Goal: Use online tool/utility: Use online tool/utility

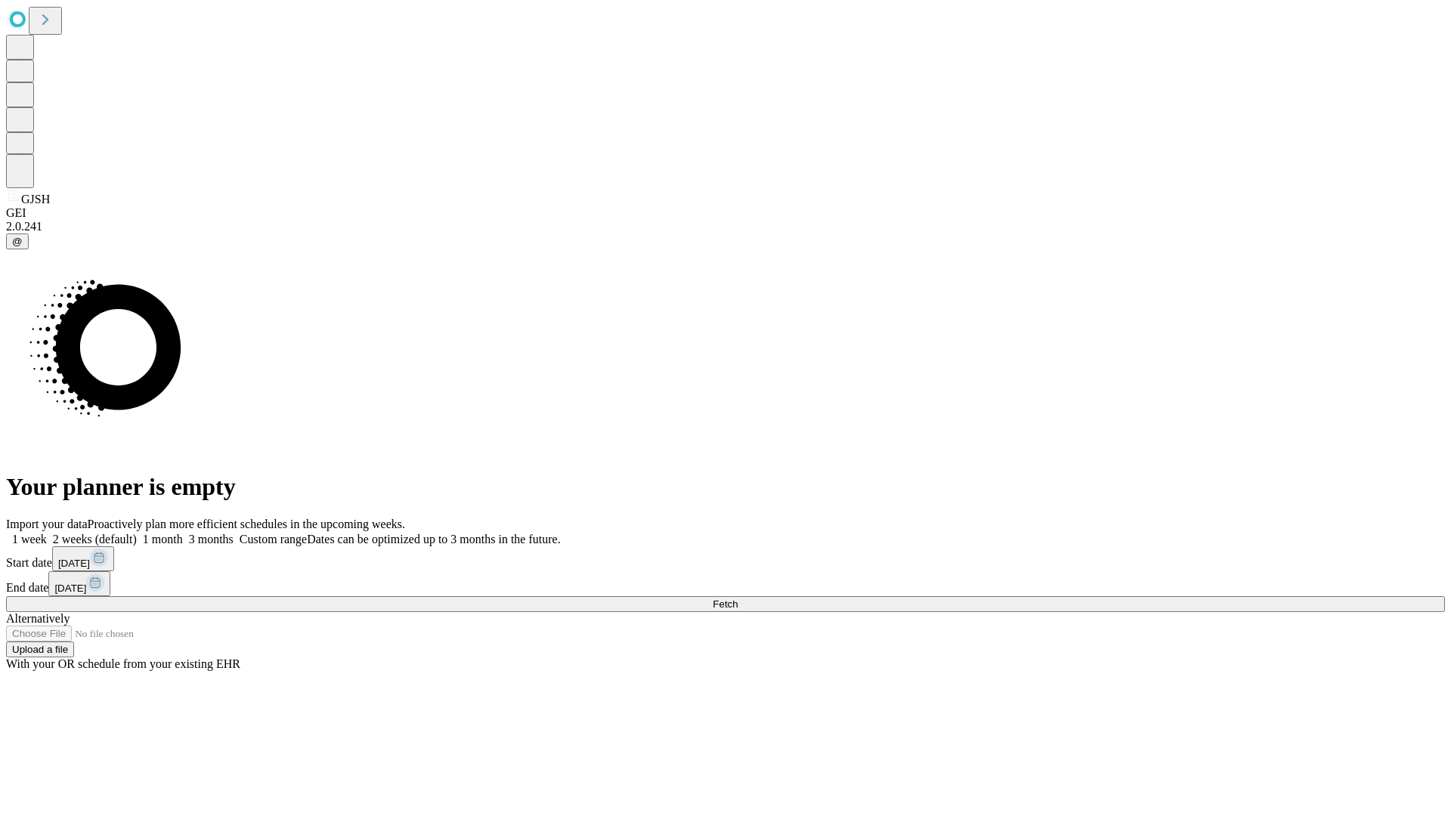
click at [738, 599] on span "Fetch" at bounding box center [725, 604] width 25 height 11
